Goal: Communication & Community: Share content

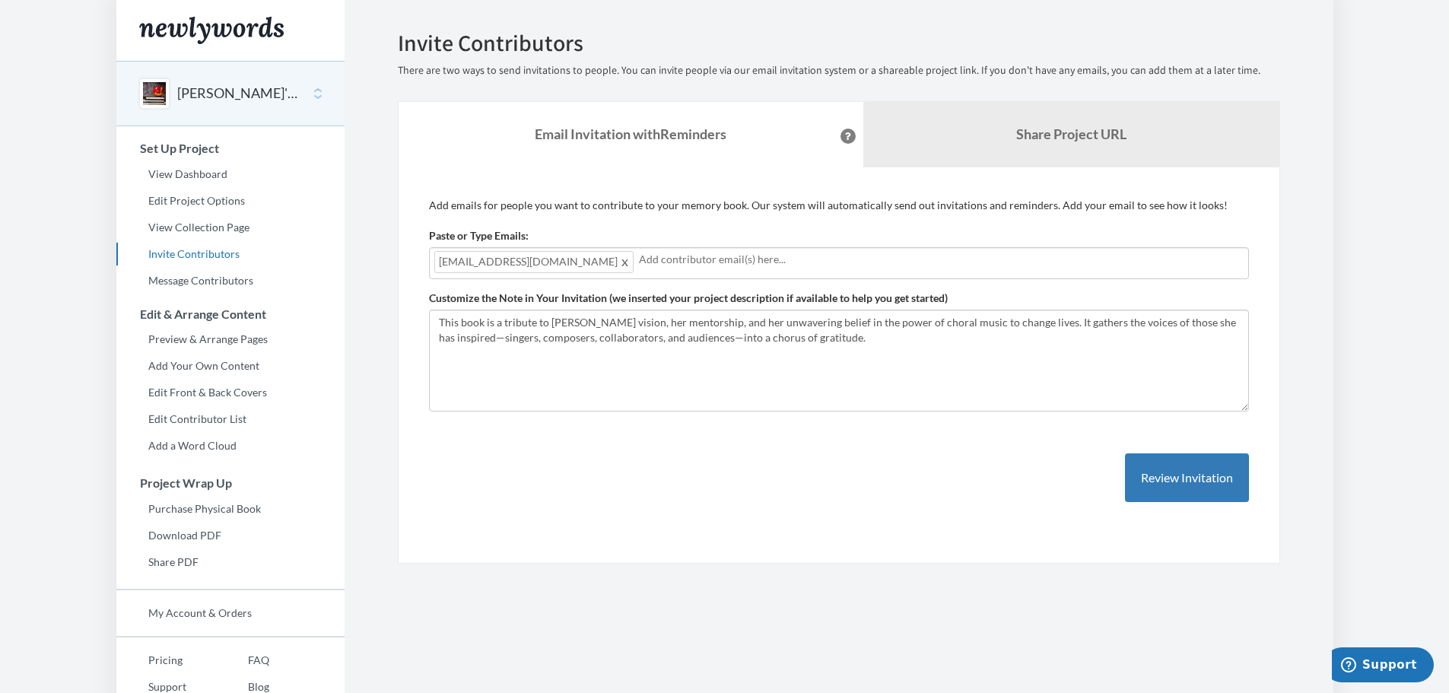
click at [644, 262] on input "text" at bounding box center [941, 259] width 605 height 17
type input "[EMAIL_ADDRESS][DOMAIN_NAME]"
click at [1193, 479] on button "Review Invitation" at bounding box center [1187, 477] width 124 height 49
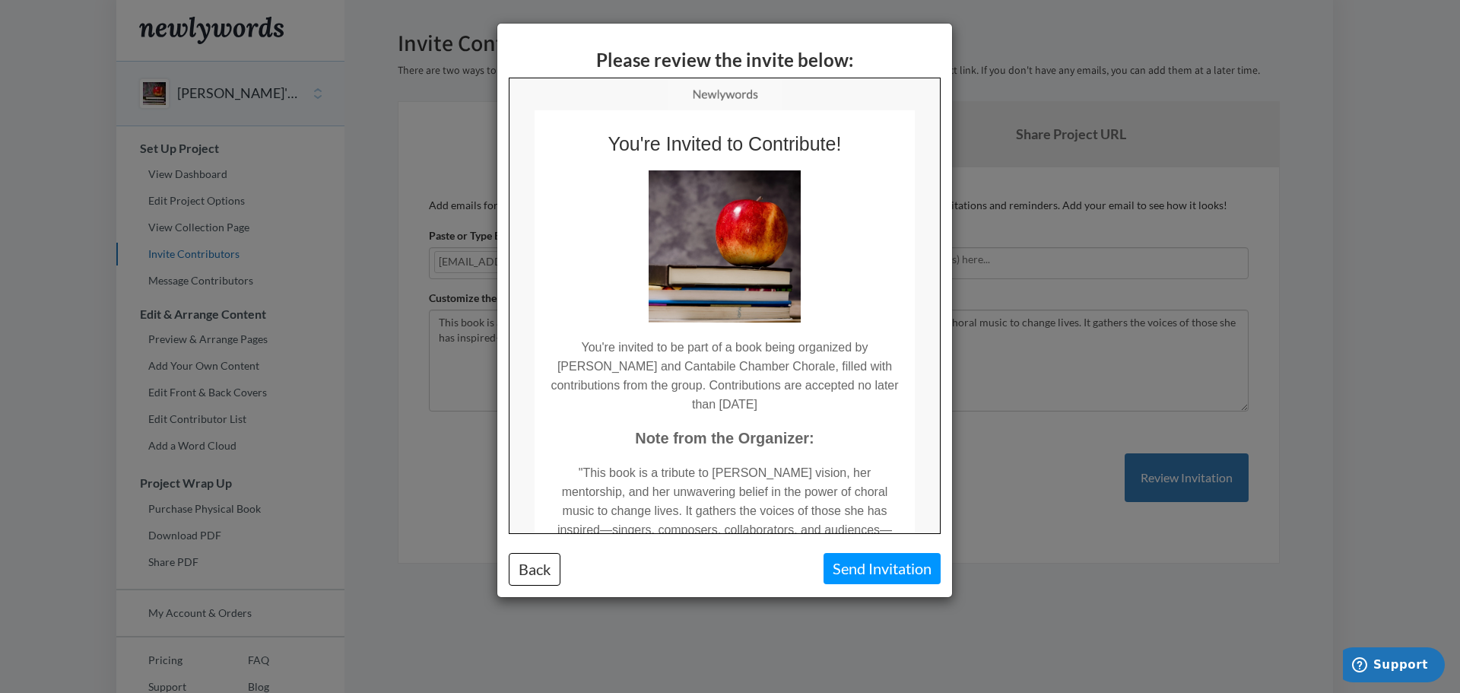
click at [1000, 362] on div "Please review the invite below: Back Send Invitation" at bounding box center [730, 346] width 1460 height 693
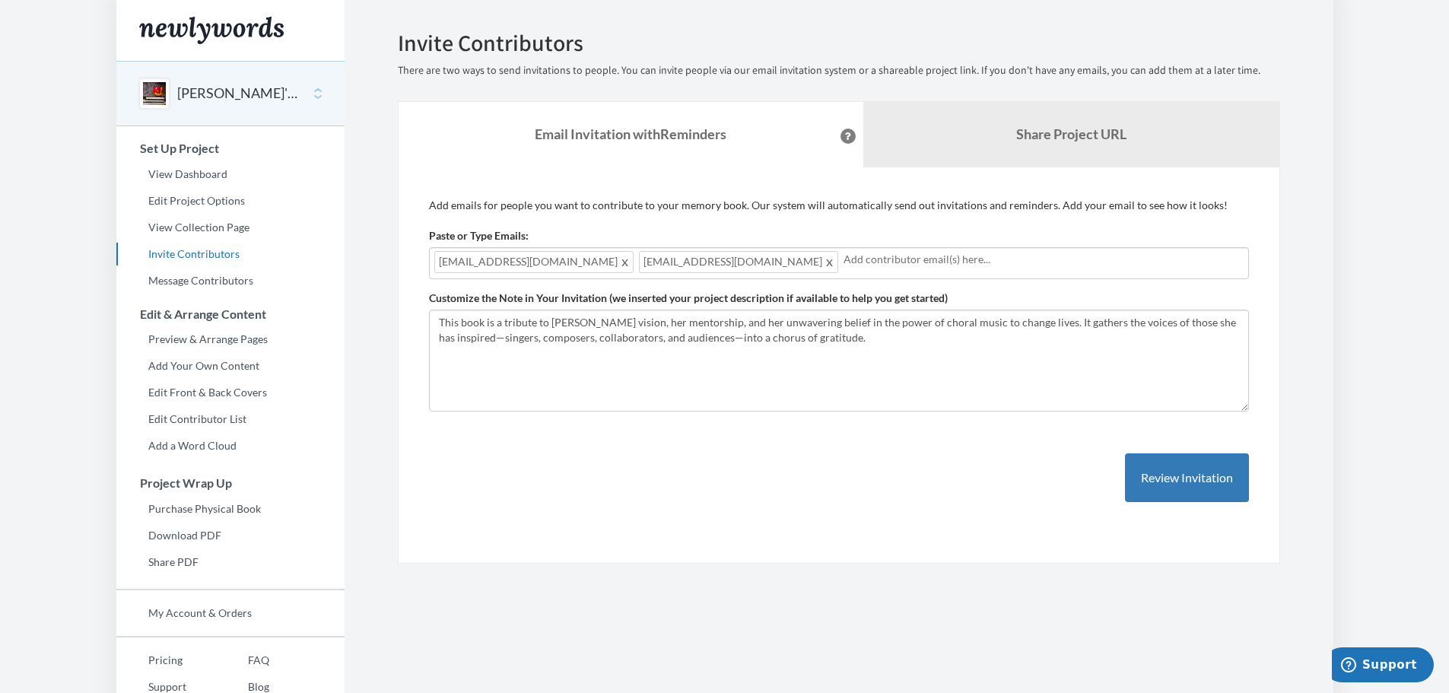
click at [843, 265] on input "text" at bounding box center [1043, 259] width 400 height 17
type input "[EMAIL_ADDRESS][DOMAIN_NAME]"
click at [1207, 473] on button "Review Invitation" at bounding box center [1187, 477] width 124 height 49
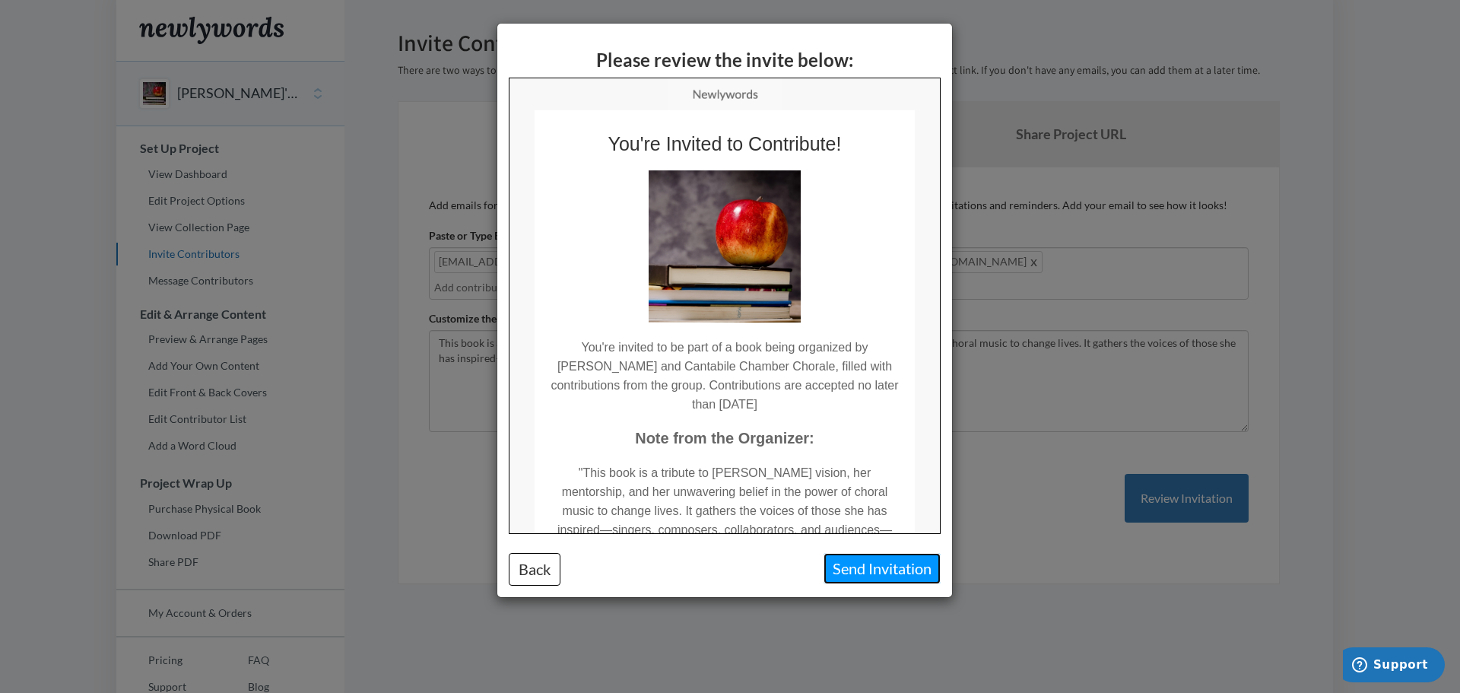
click at [888, 570] on button "Send Invitation" at bounding box center [882, 568] width 117 height 31
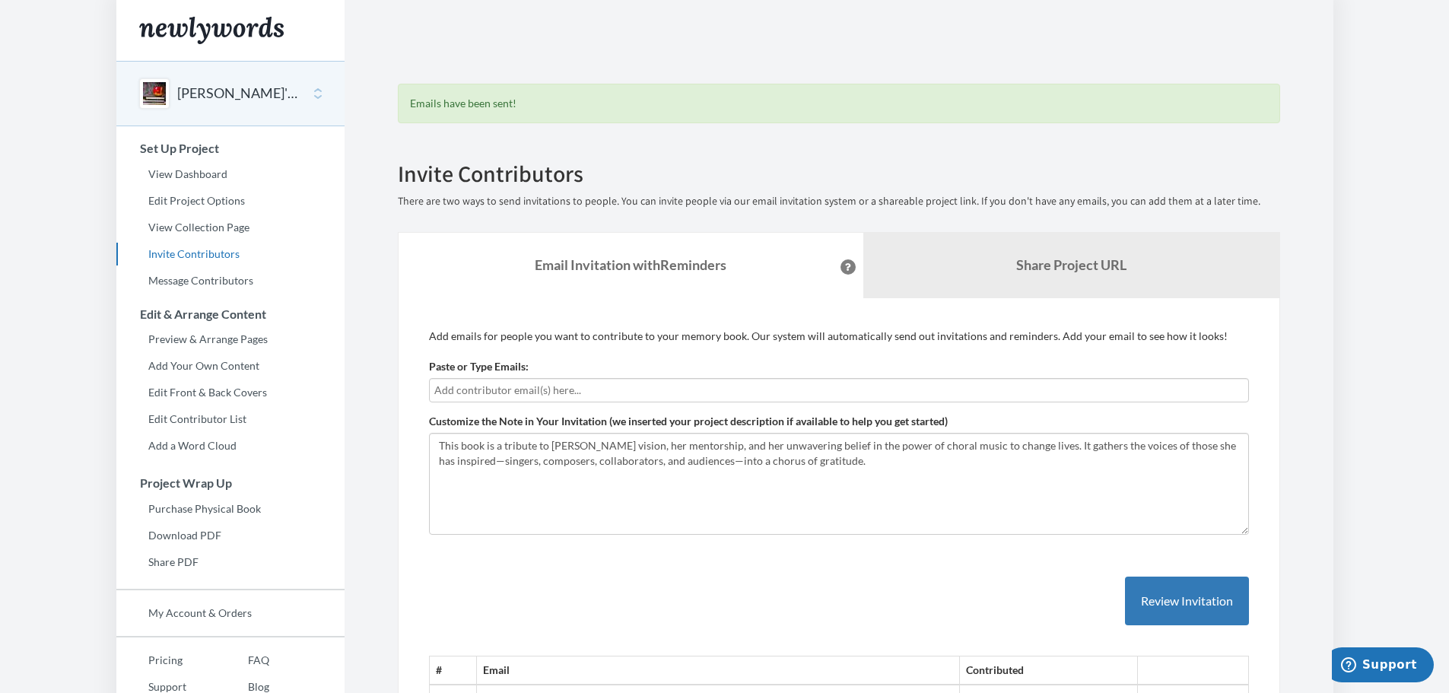
click at [447, 390] on input "text" at bounding box center [838, 390] width 809 height 17
type input "[EMAIL_ADDRESS][DOMAIN_NAME]"
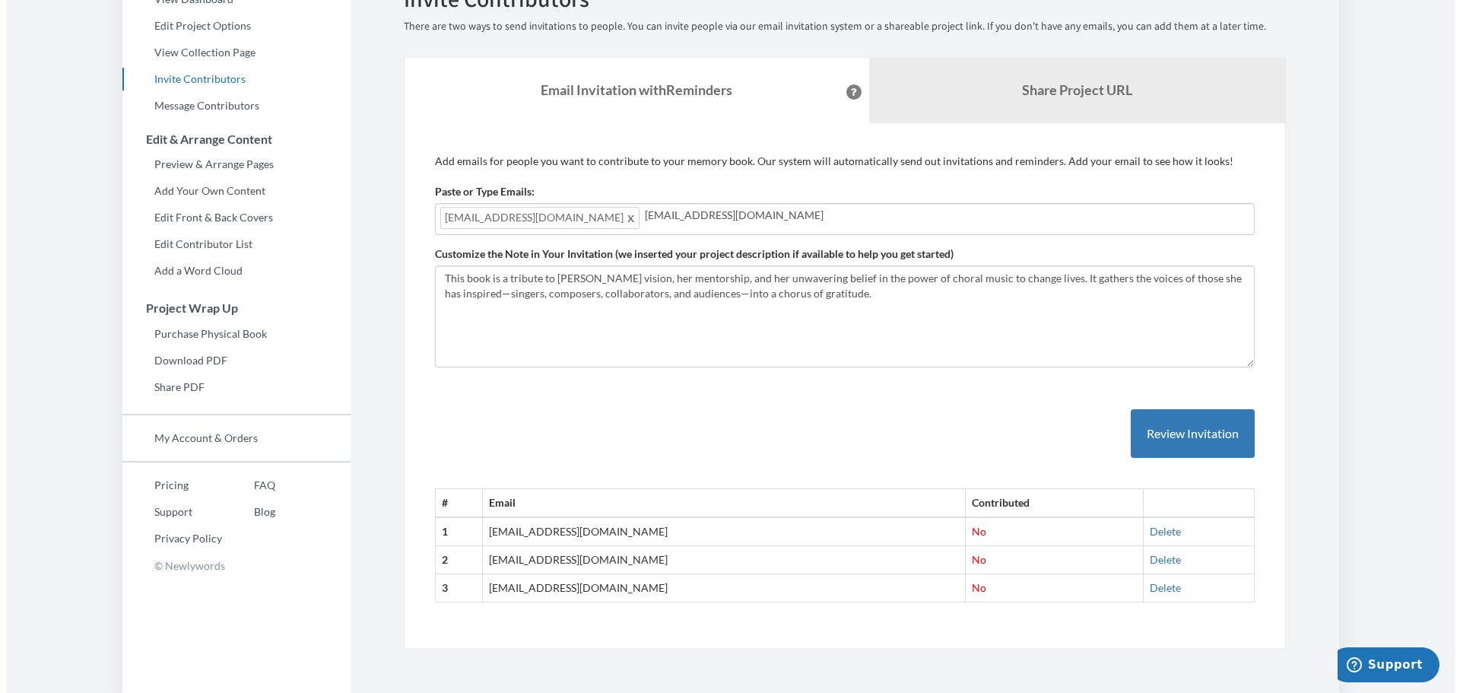
scroll to position [177, 0]
type input "[EMAIL_ADDRESS][DOMAIN_NAME]"
click at [1199, 433] on button "Review Invitation" at bounding box center [1187, 432] width 124 height 49
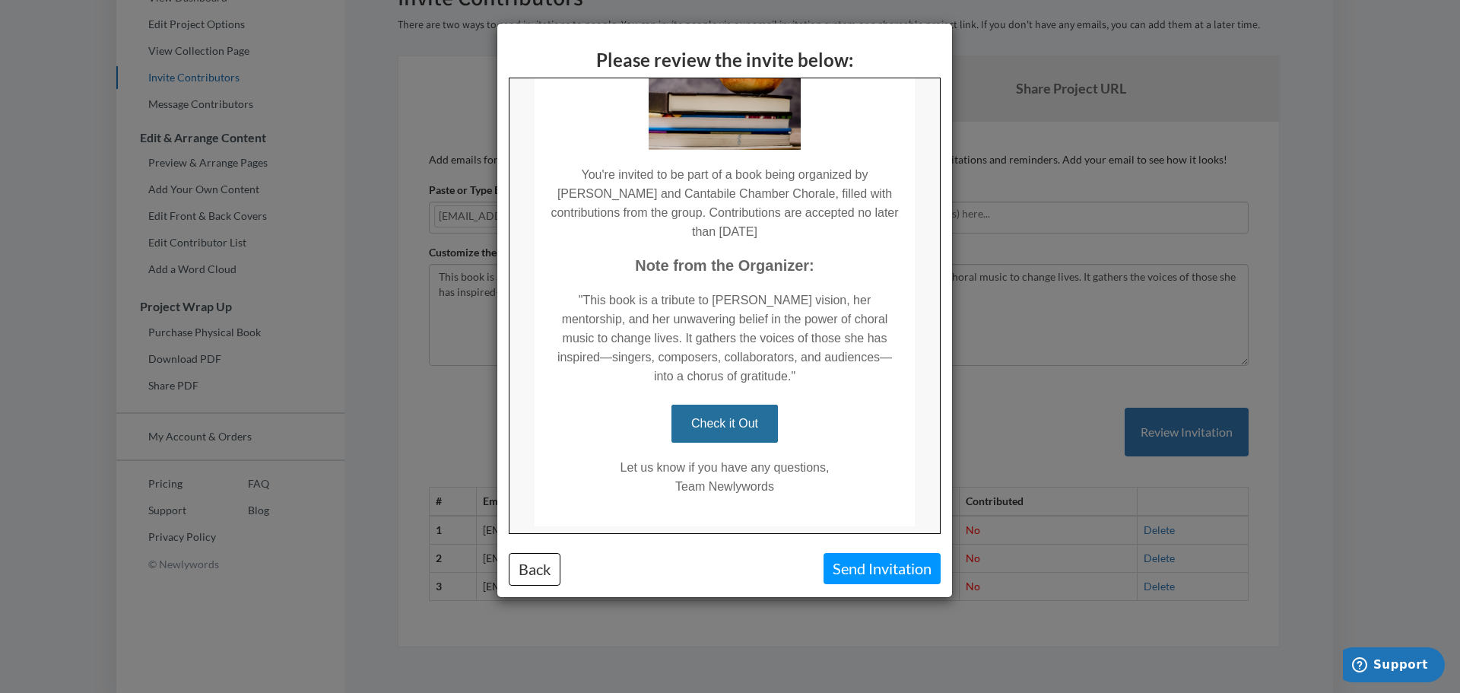
scroll to position [219, 0]
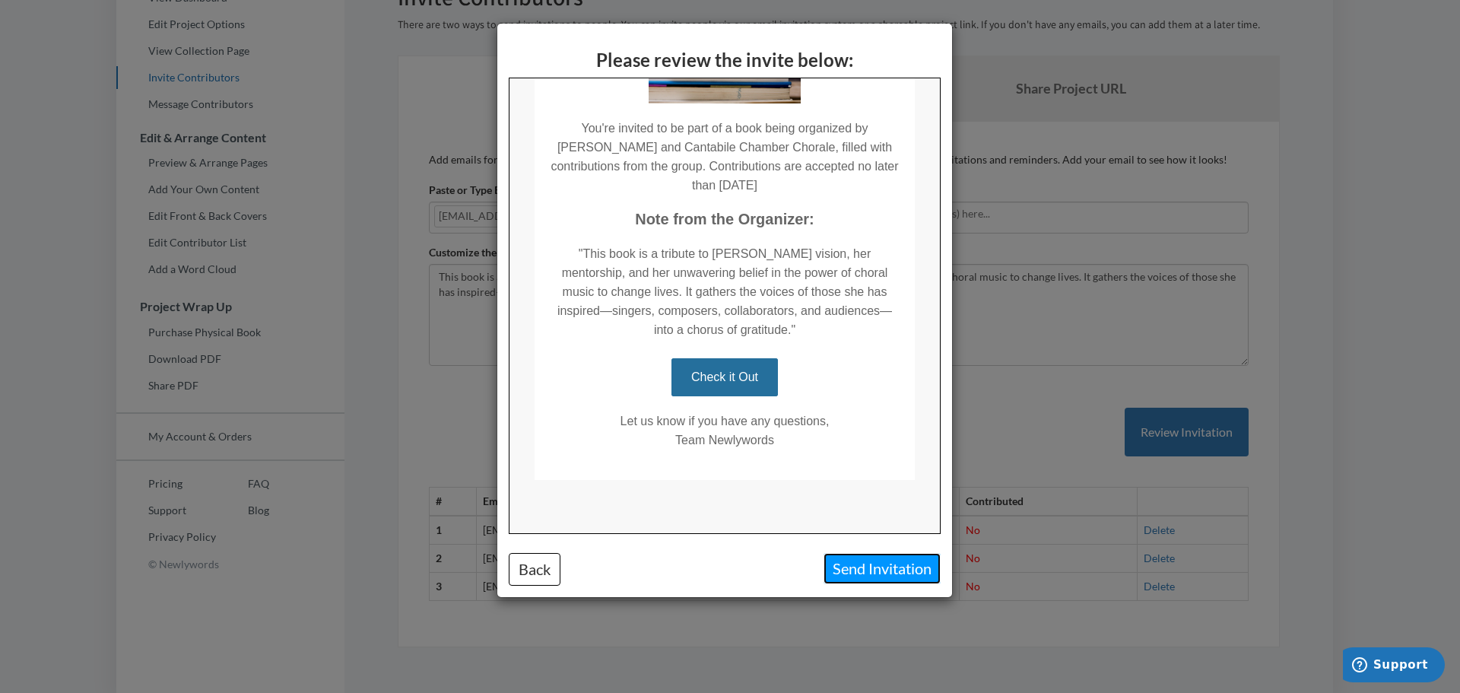
click at [880, 567] on button "Send Invitation" at bounding box center [882, 568] width 117 height 31
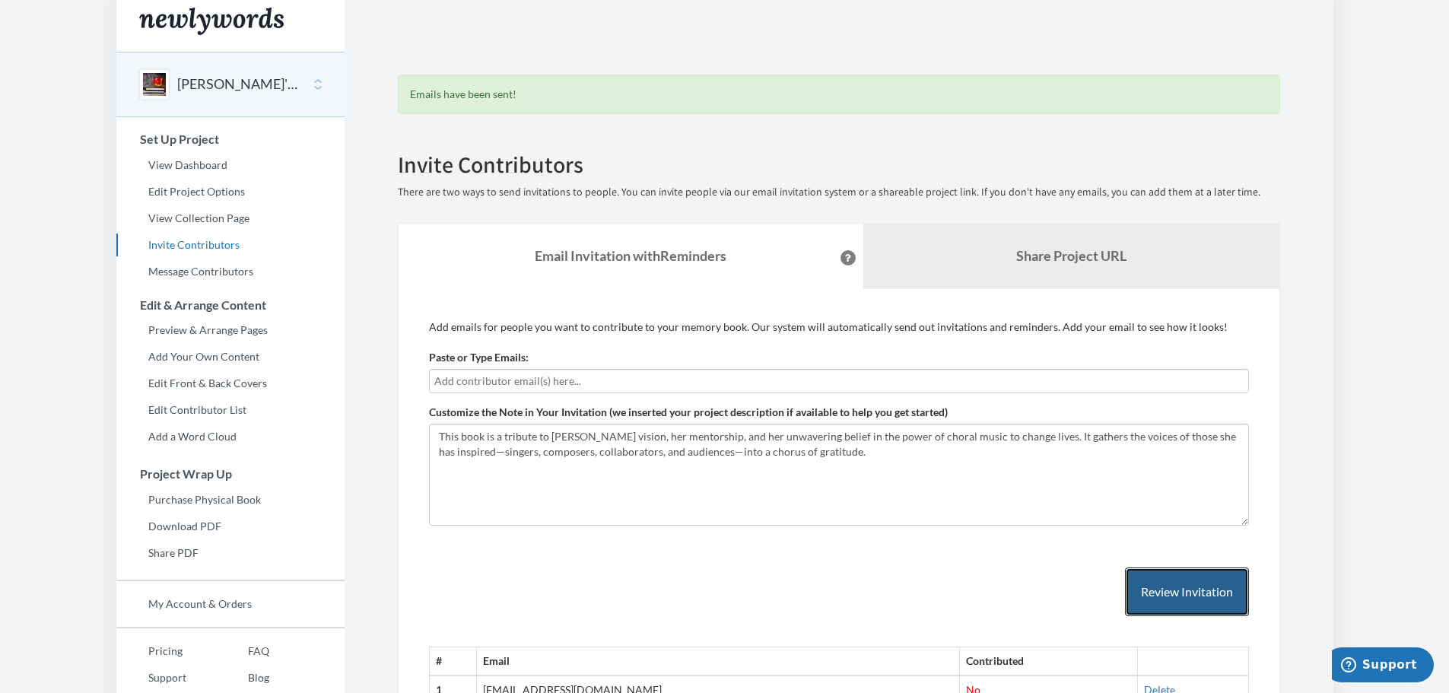
scroll to position [0, 0]
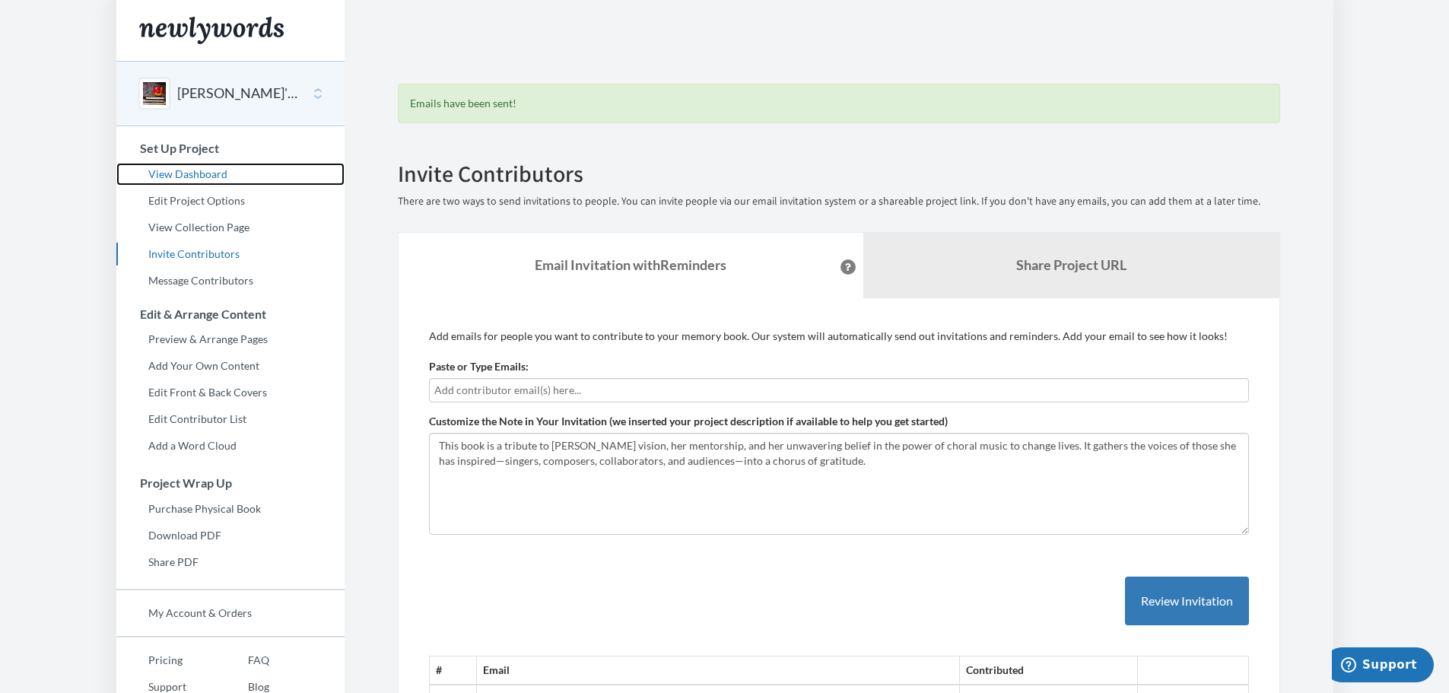
click at [192, 172] on link "View Dashboard" at bounding box center [230, 174] width 228 height 23
